Goal: Information Seeking & Learning: Learn about a topic

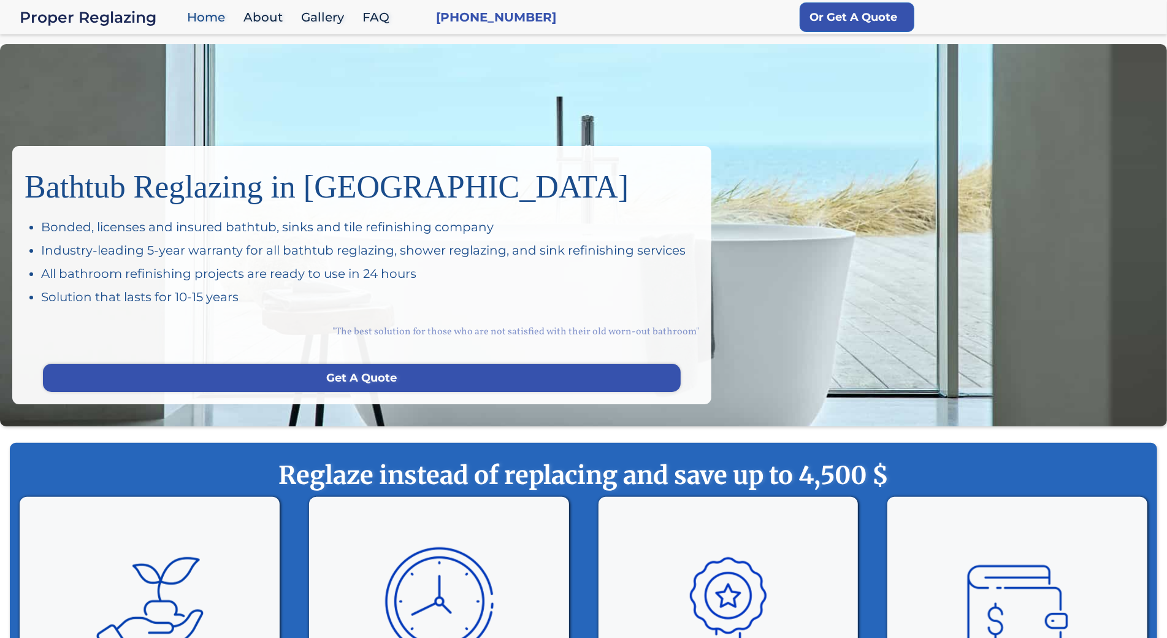
click at [94, 115] on div "Bathtub Reglazing in San Francisco Bonded, licenses and insured bathtub, sinks …" at bounding box center [583, 235] width 1167 height 382
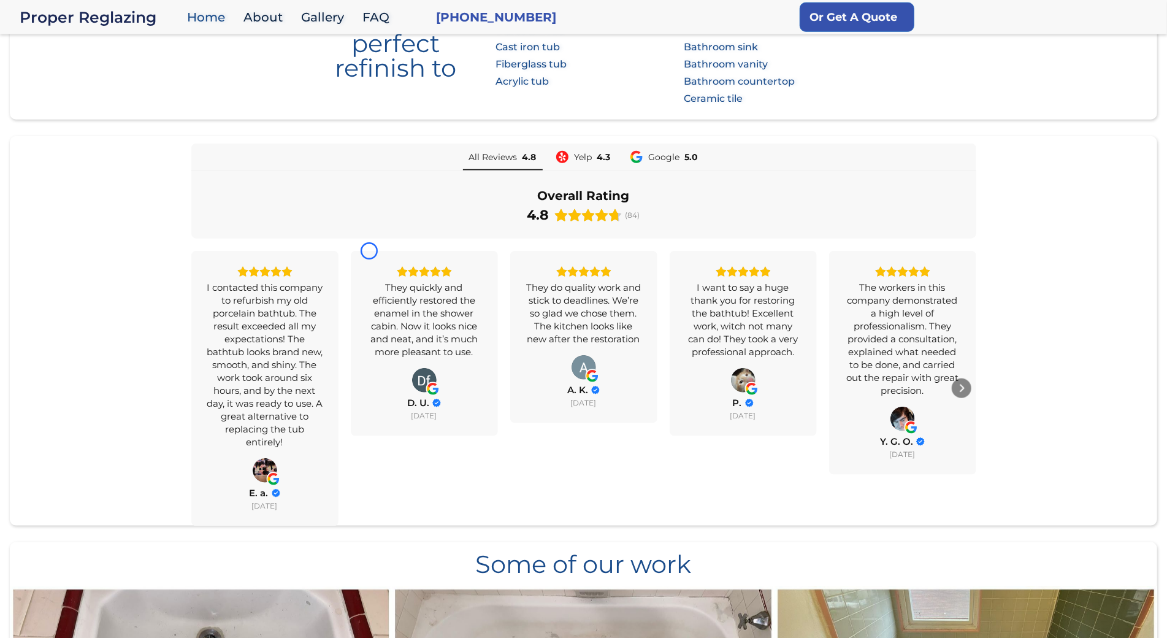
scroll to position [827, 0]
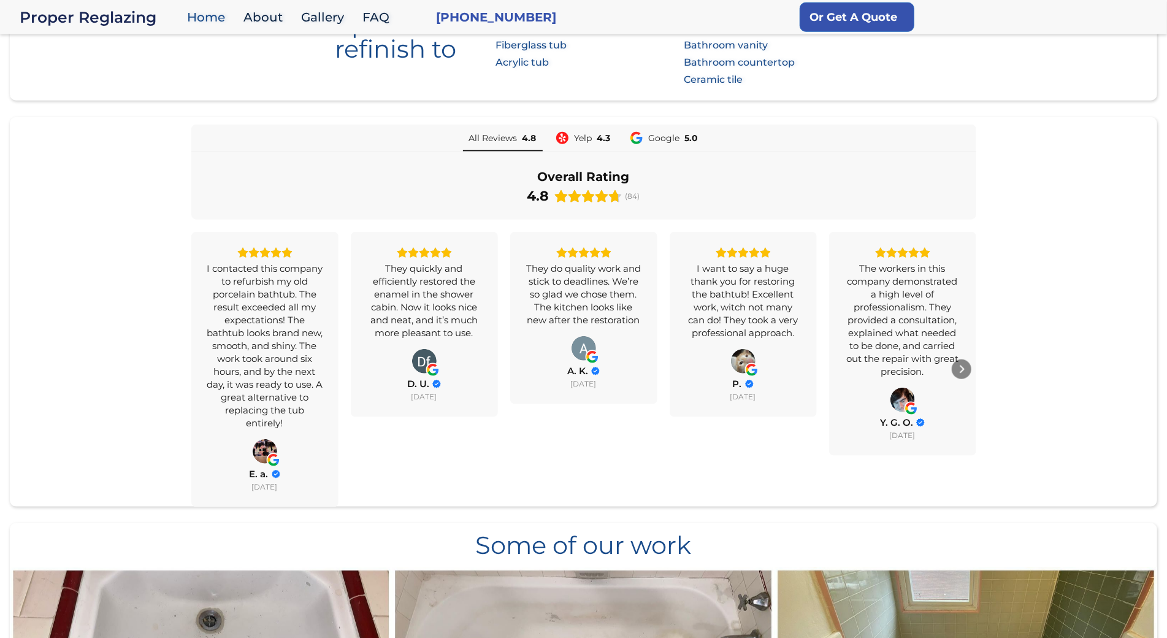
click at [94, 115] on body "Proper Reglazing Home About Gallery FAQ (650)451-1894 Or Get A Quote Bathtub Re…" at bounding box center [583, 585] width 1167 height 2825
click at [67, 93] on section "We give perfect refinish to Baths: Porcelain tub Cast iron tub Fiberglass tub A…" at bounding box center [583, 28] width 1147 height 145
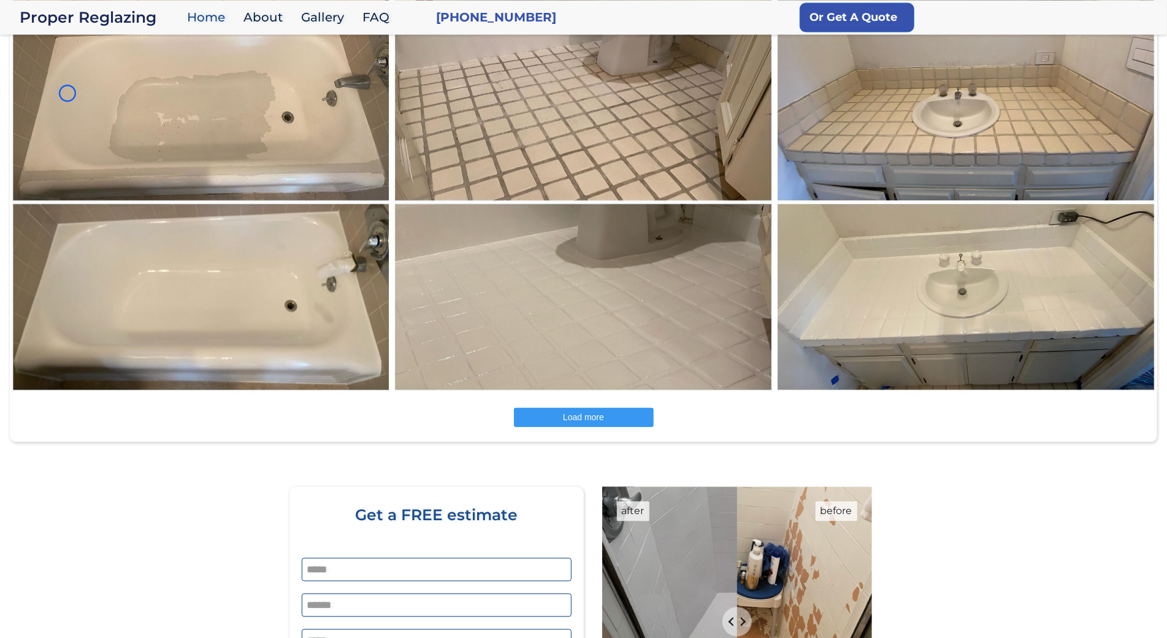
scroll to position [1807, 0]
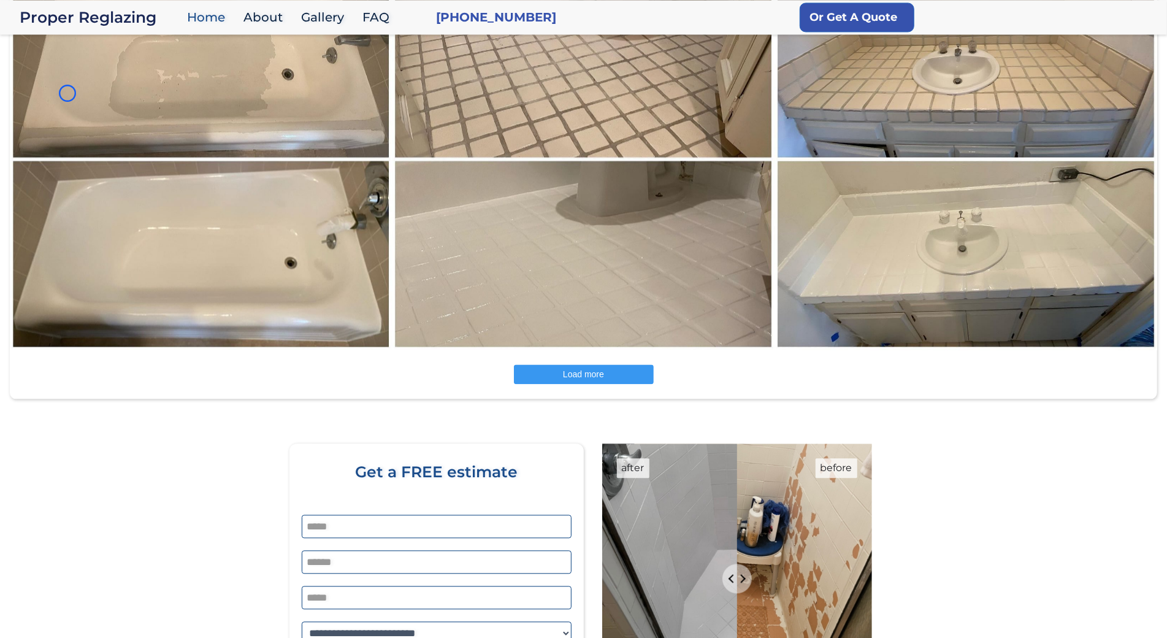
click at [67, 93] on img at bounding box center [201, 159] width 384 height 383
click at [116, 117] on img at bounding box center [201, 159] width 384 height 383
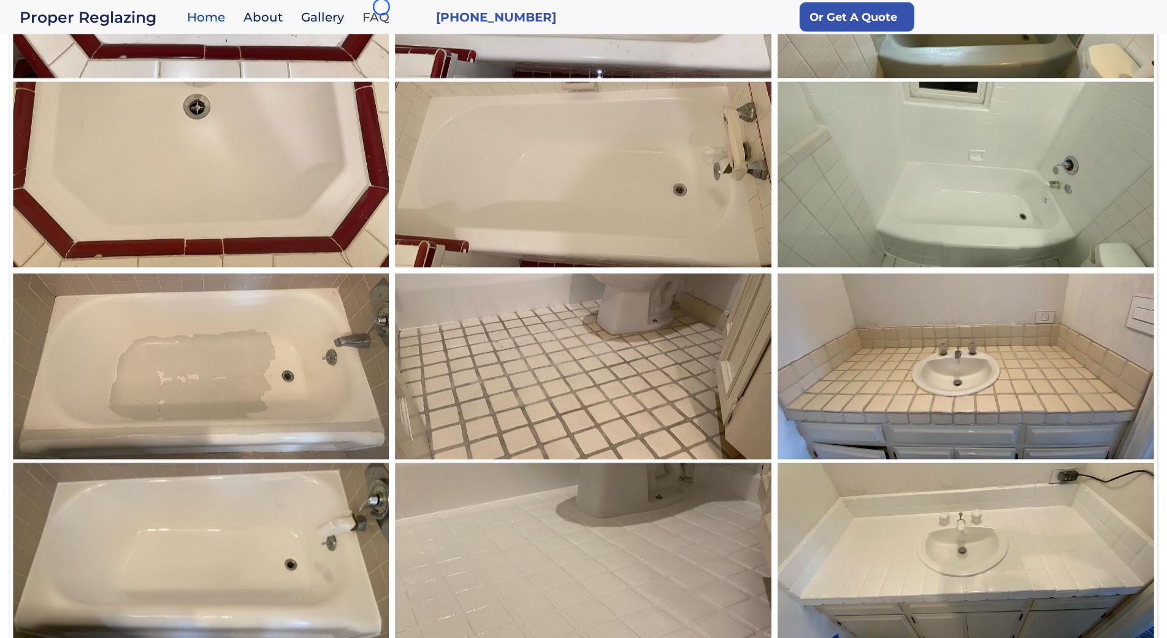
click at [381, 7] on link "FAQ" at bounding box center [378, 17] width 45 height 26
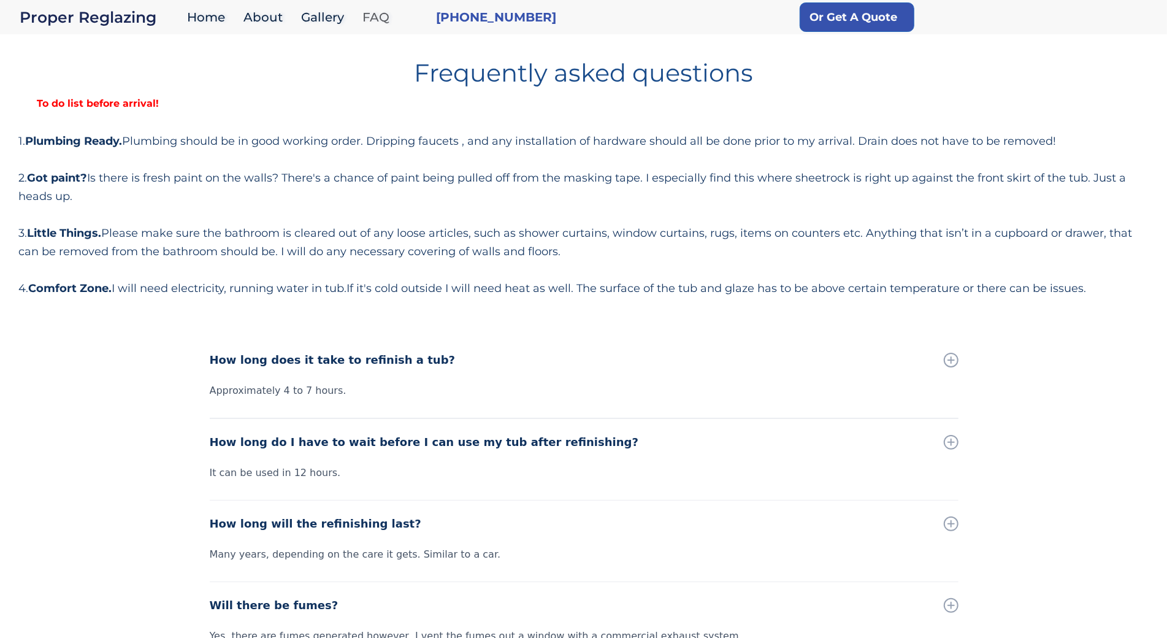
click at [381, 7] on link "FAQ" at bounding box center [378, 17] width 45 height 26
click at [70, 104] on strong "To do list before arrival!" at bounding box center [97, 104] width 159 height 12
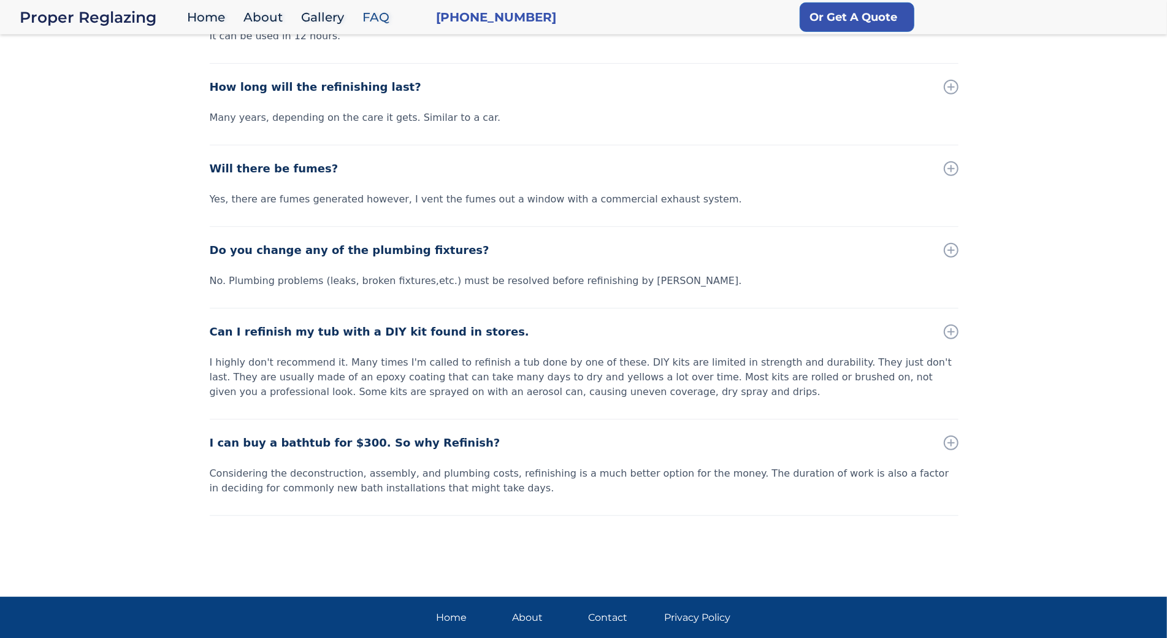
scroll to position [529, 0]
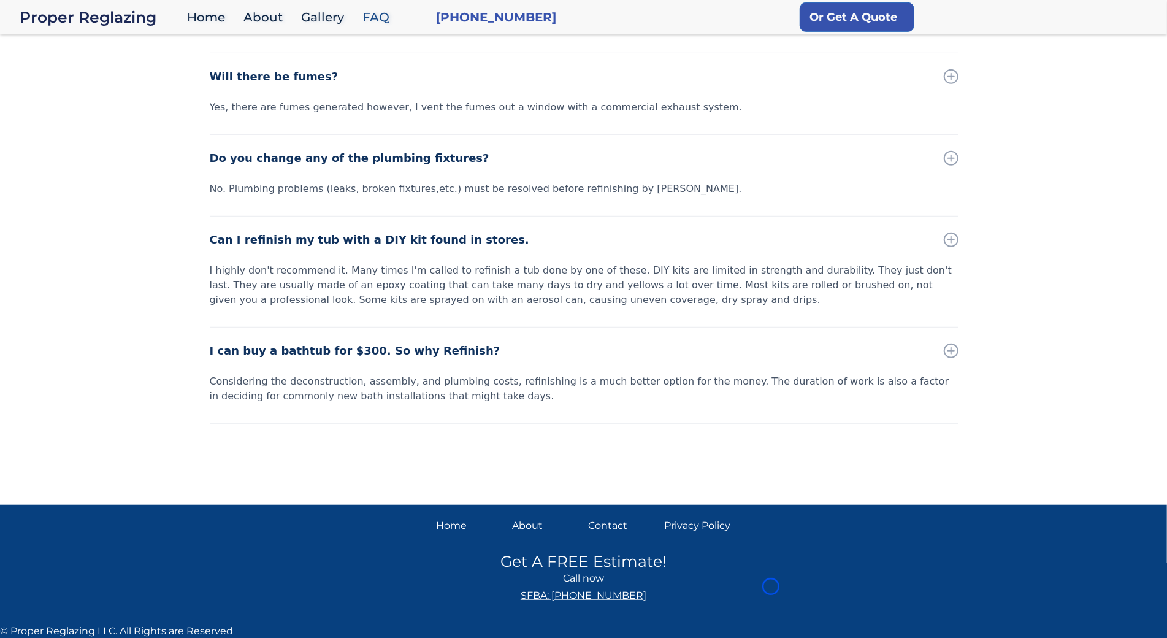
click at [70, 104] on div "How long does it take to refinish a tub? Approximately 4 to 7 hours. How long d…" at bounding box center [583, 150] width 1167 height 684
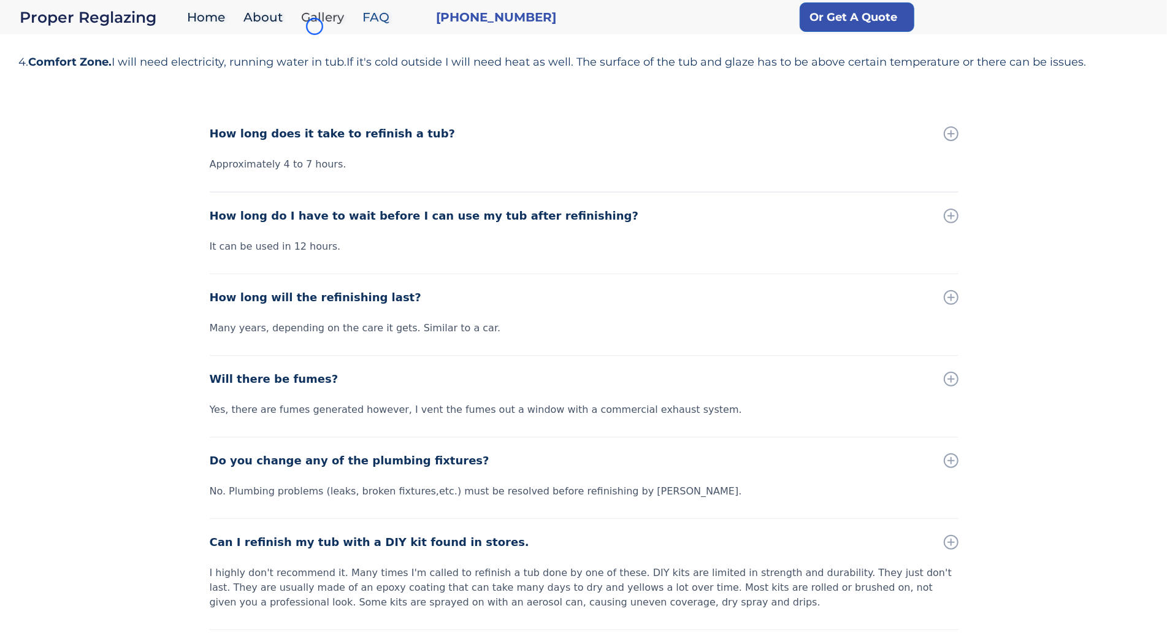
click at [315, 26] on link "Gallery" at bounding box center [325, 17] width 61 height 26
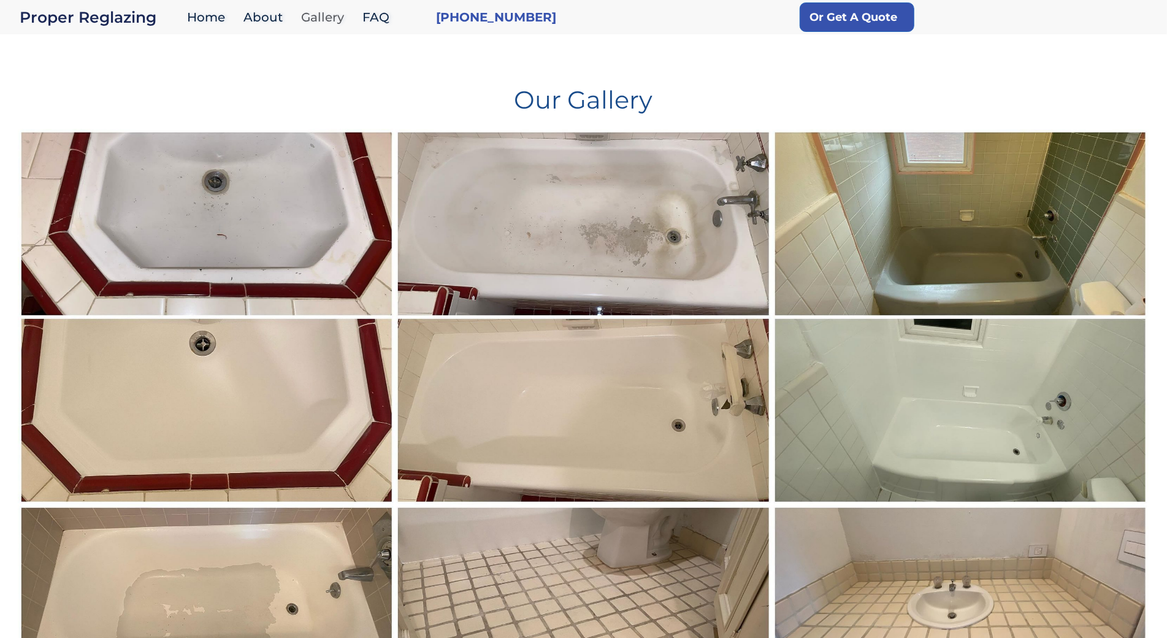
click at [315, 26] on link "Gallery" at bounding box center [325, 17] width 61 height 26
click at [109, 82] on h1 "Our Gallery" at bounding box center [583, 95] width 1130 height 34
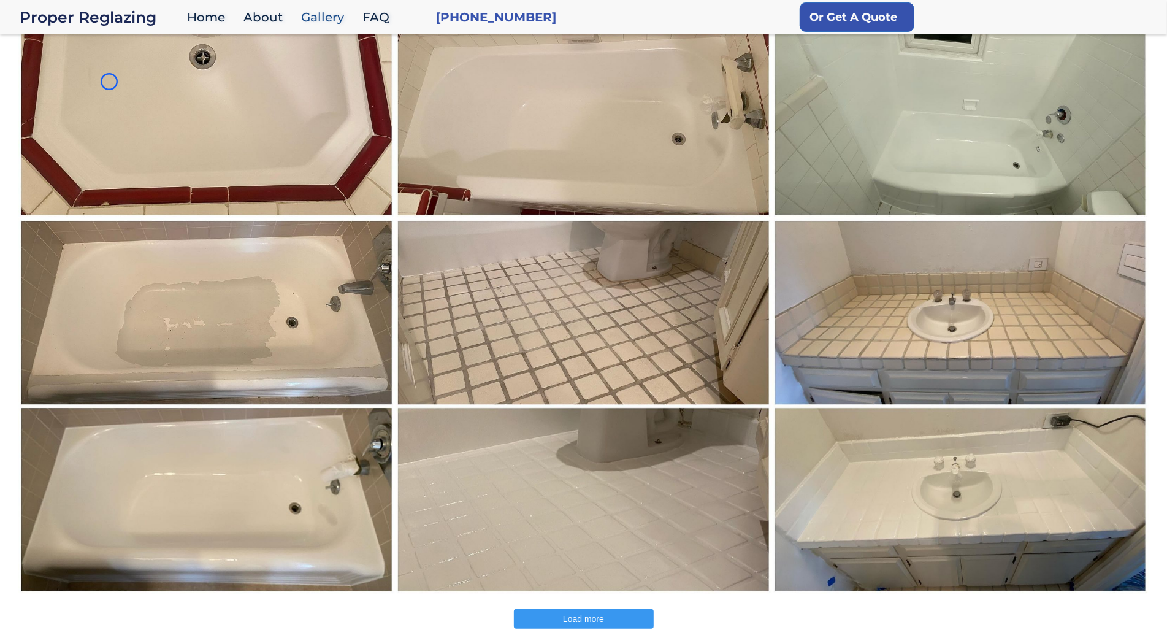
scroll to position [389, 0]
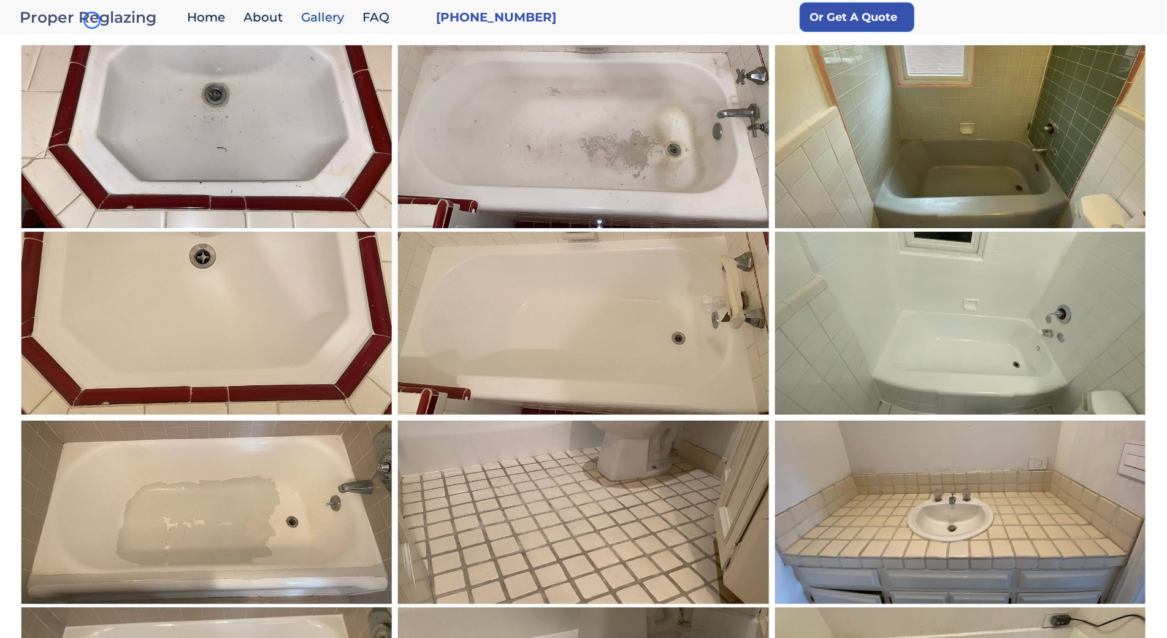
click at [92, 20] on div "Proper Reglazing" at bounding box center [100, 17] width 161 height 17
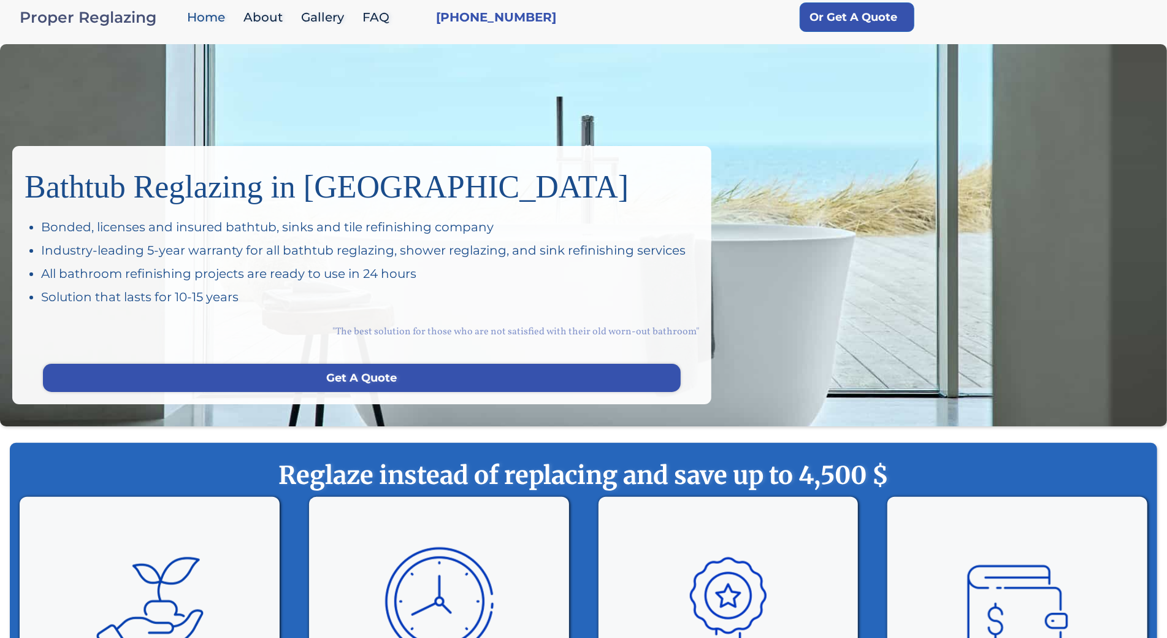
click at [92, 20] on div "Proper Reglazing" at bounding box center [100, 17] width 161 height 17
click at [64, 118] on div "Bathtub Reglazing in [GEOGRAPHIC_DATA] Bonded, licenses and insured bathtub, si…" at bounding box center [583, 235] width 1167 height 382
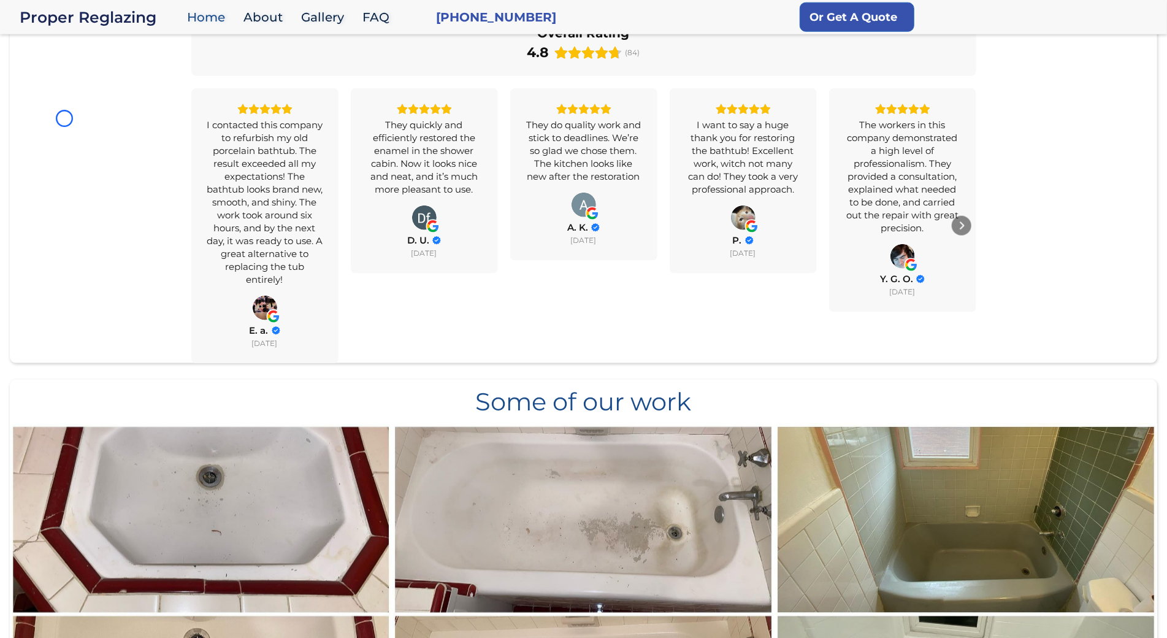
scroll to position [993, 0]
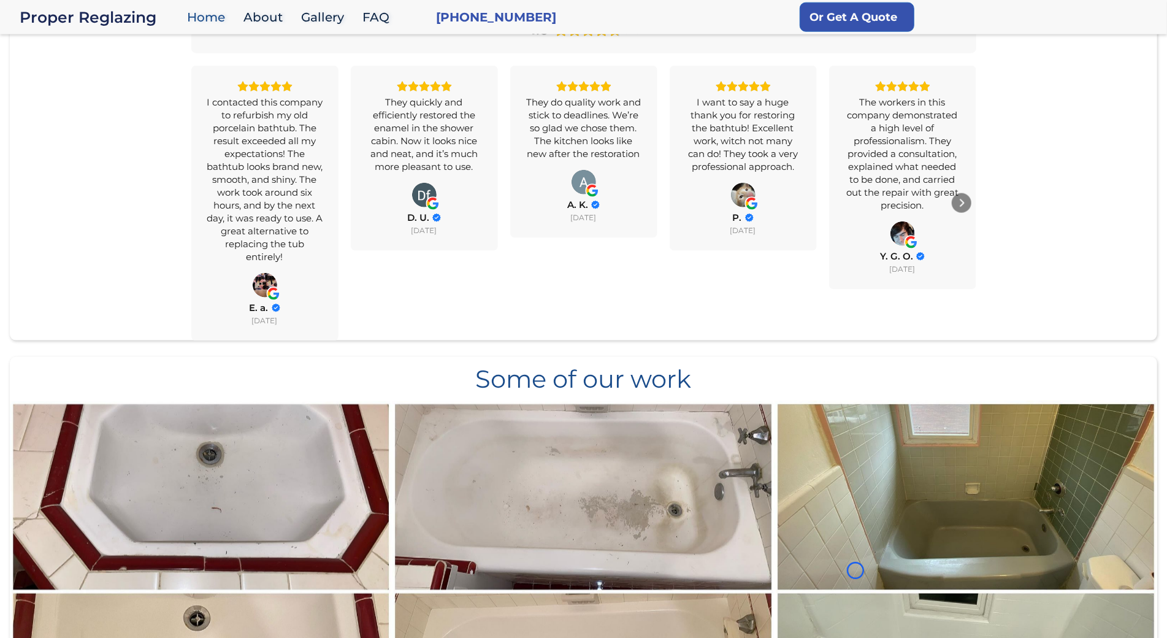
click at [64, 118] on div "All Reviews 4.8 Yelp 4.3 Google 5.0 Overall Rating 4.8 (84) I contacted this co…" at bounding box center [583, 149] width 1147 height 382
